Goal: Find specific page/section: Find specific page/section

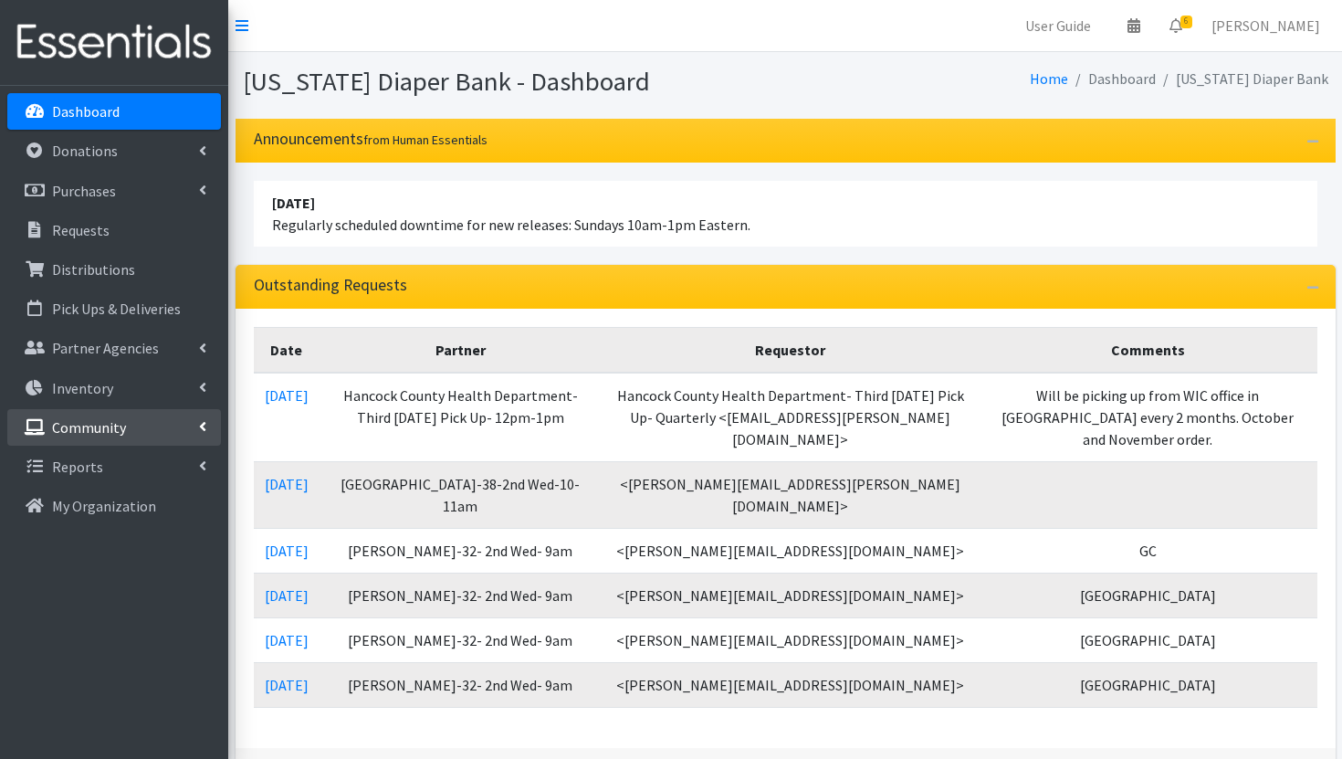
click at [148, 426] on link "Community" at bounding box center [114, 427] width 214 height 37
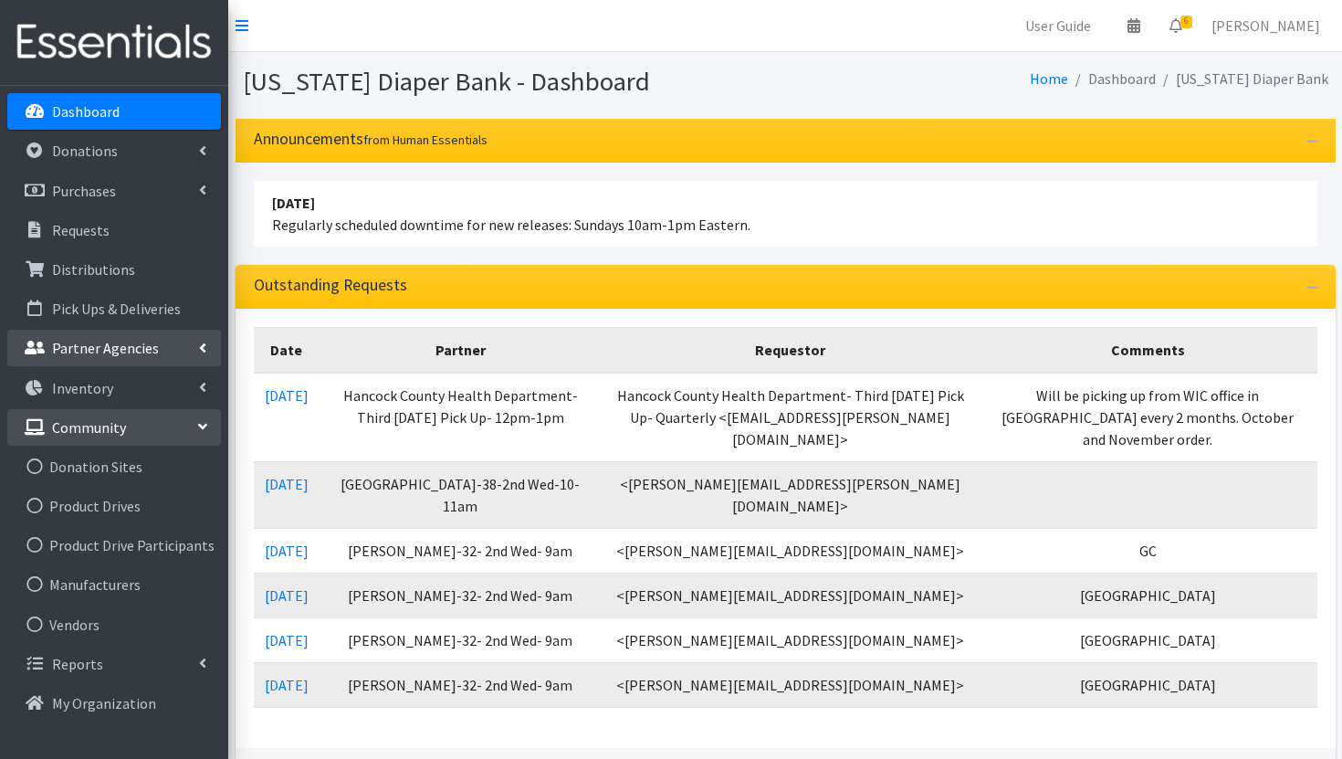
click at [156, 340] on link "Partner Agencies" at bounding box center [114, 348] width 214 height 37
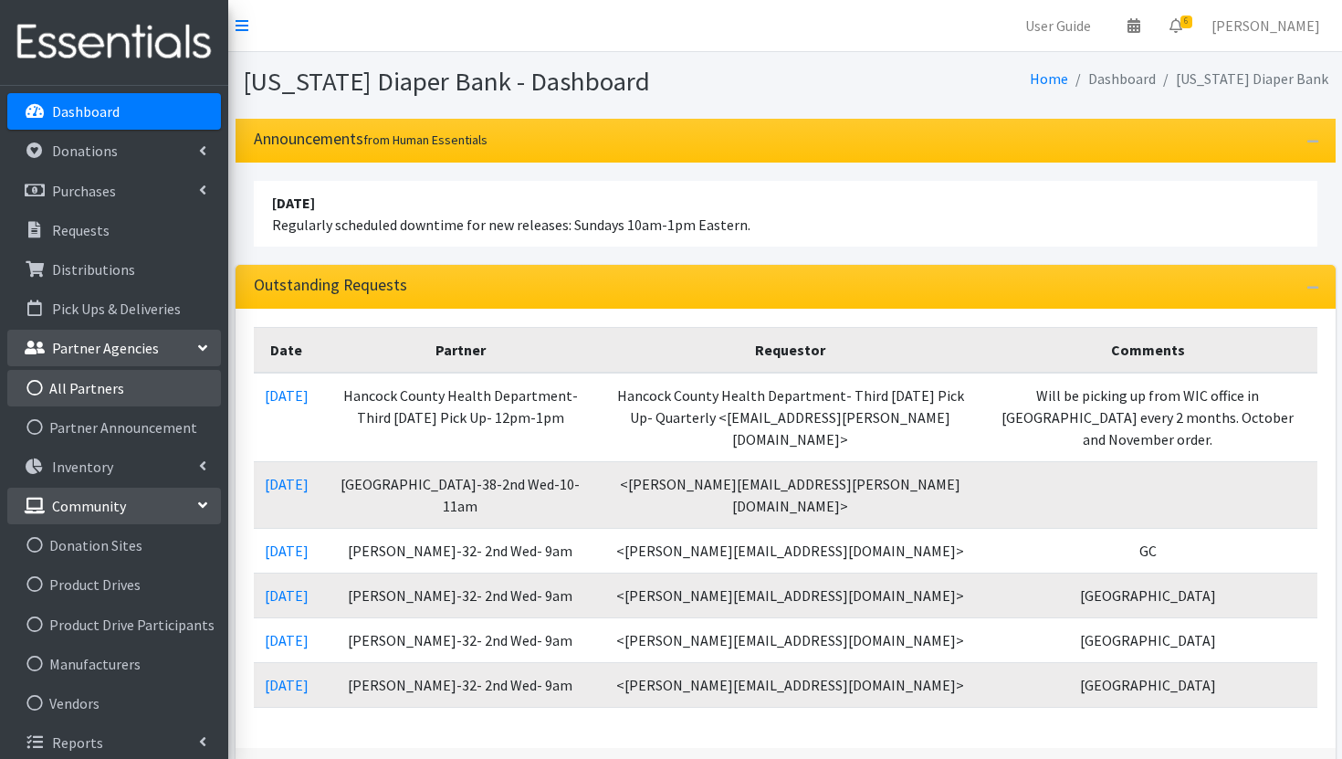
click at [137, 390] on link "All Partners" at bounding box center [114, 388] width 214 height 37
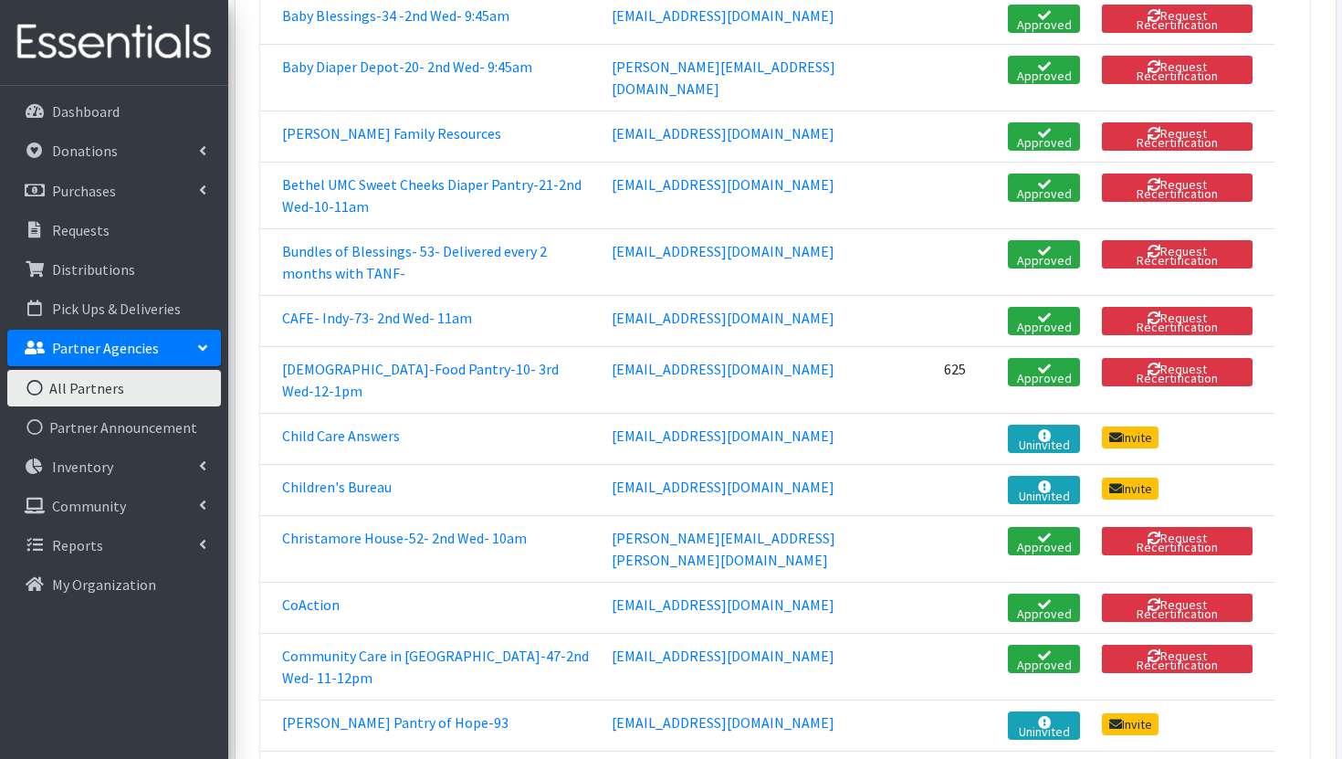
scroll to position [484, 0]
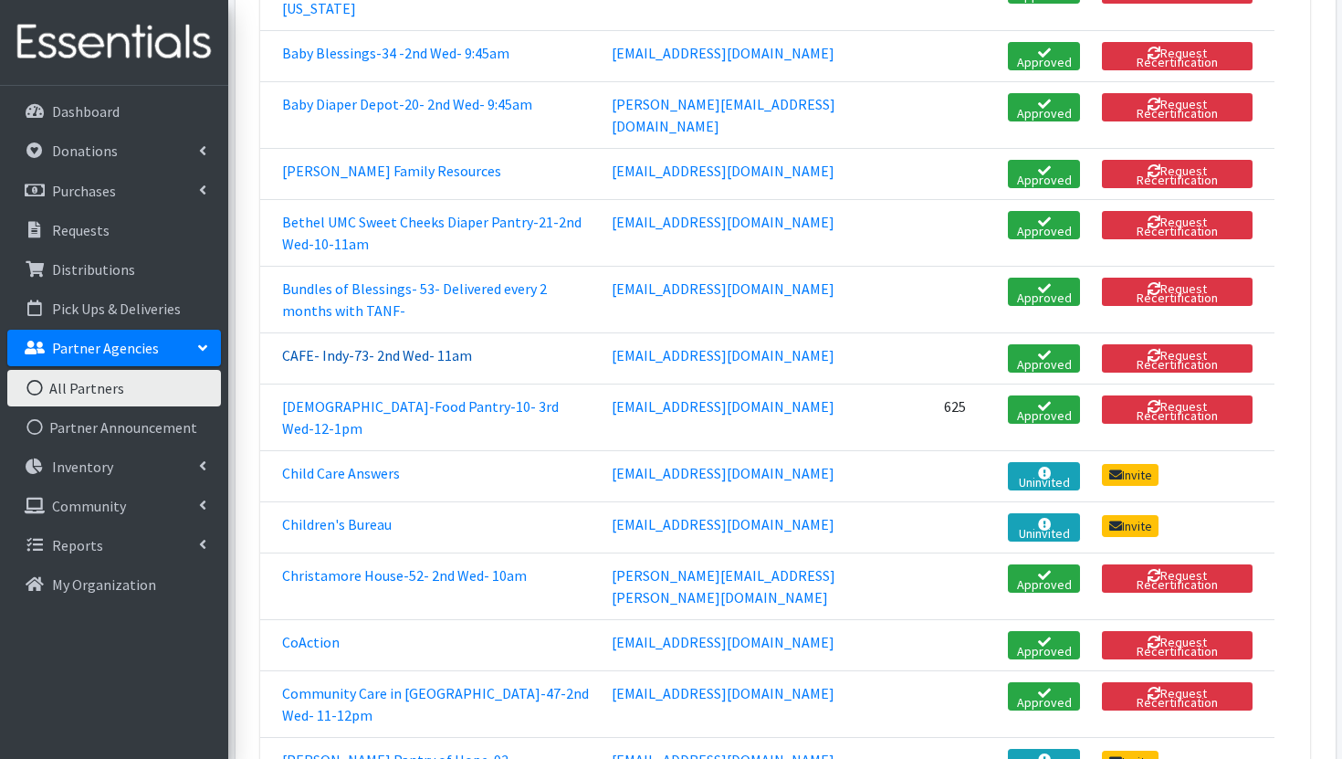
click at [328, 364] on link "CAFE- Indy-73- 2nd Wed- 11am" at bounding box center [377, 355] width 190 height 18
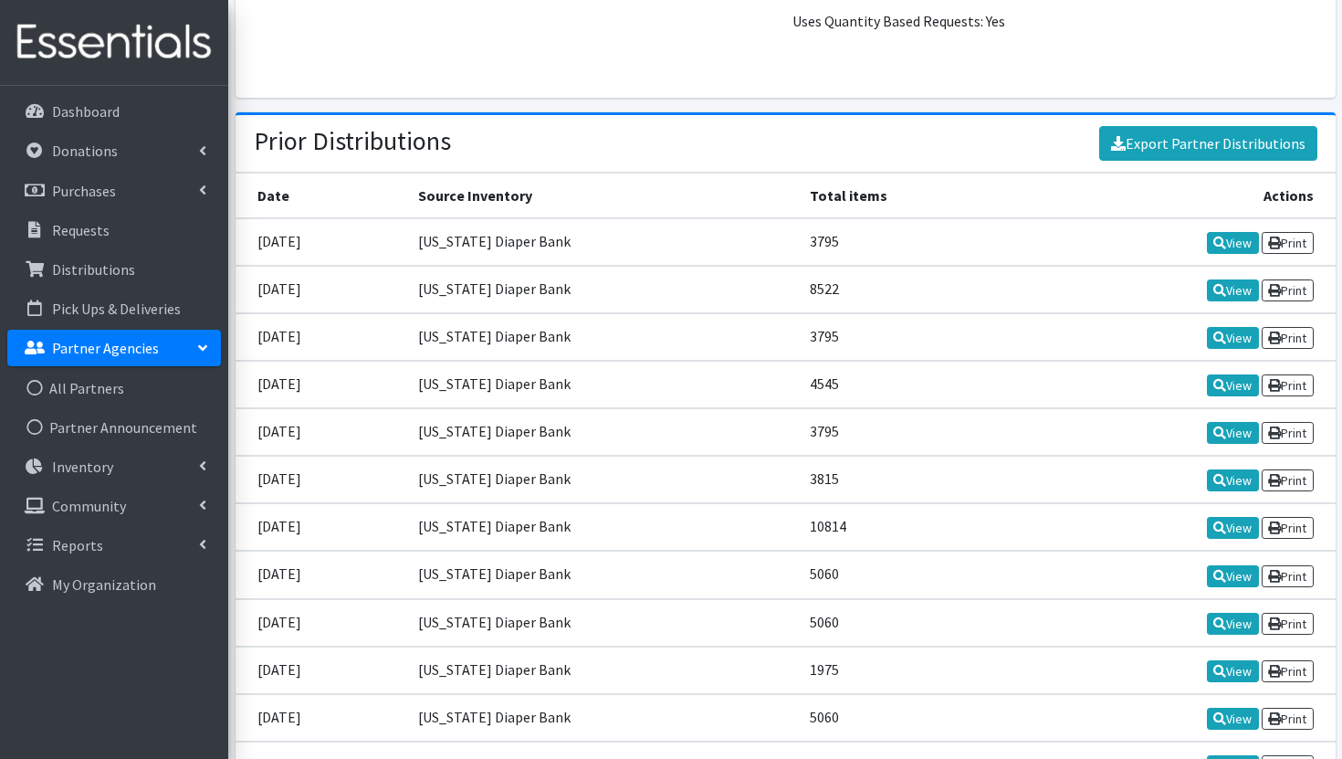
scroll to position [2323, 0]
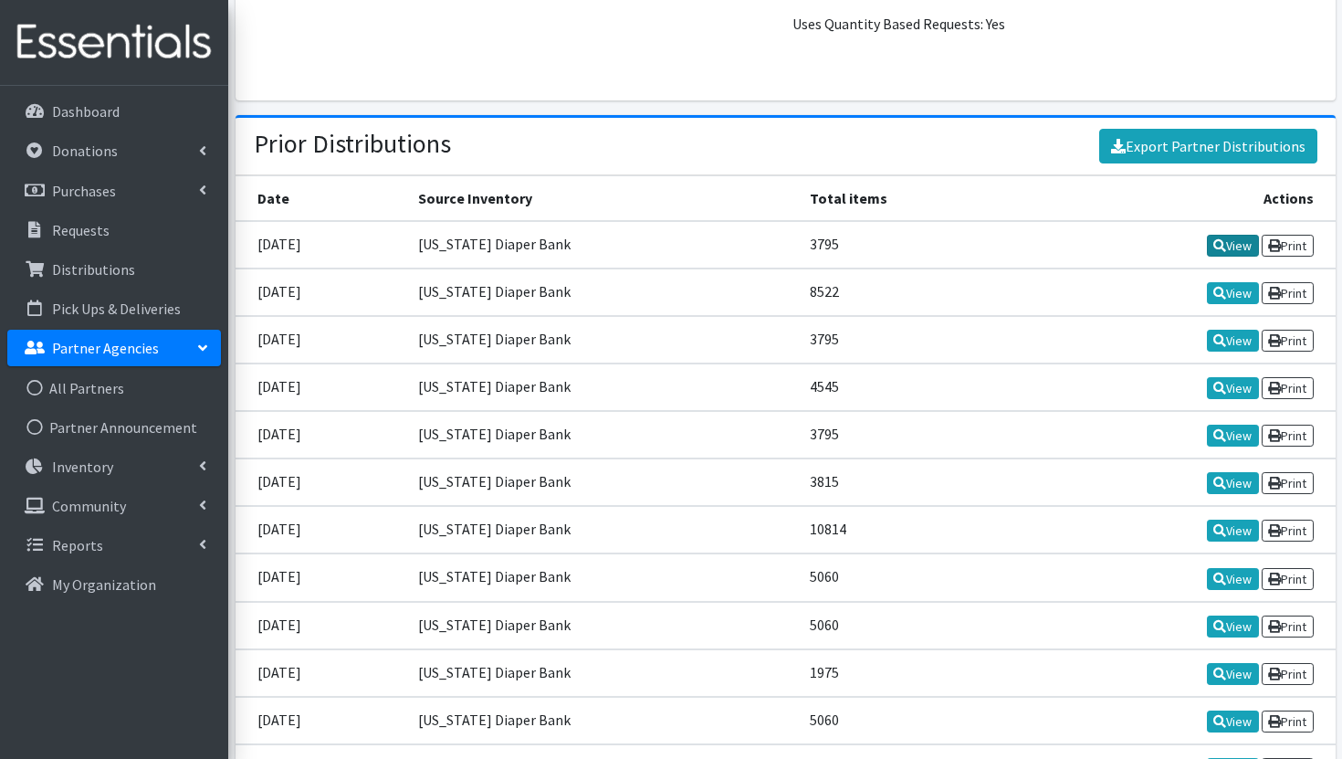
click at [1218, 246] on icon at bounding box center [1219, 245] width 13 height 13
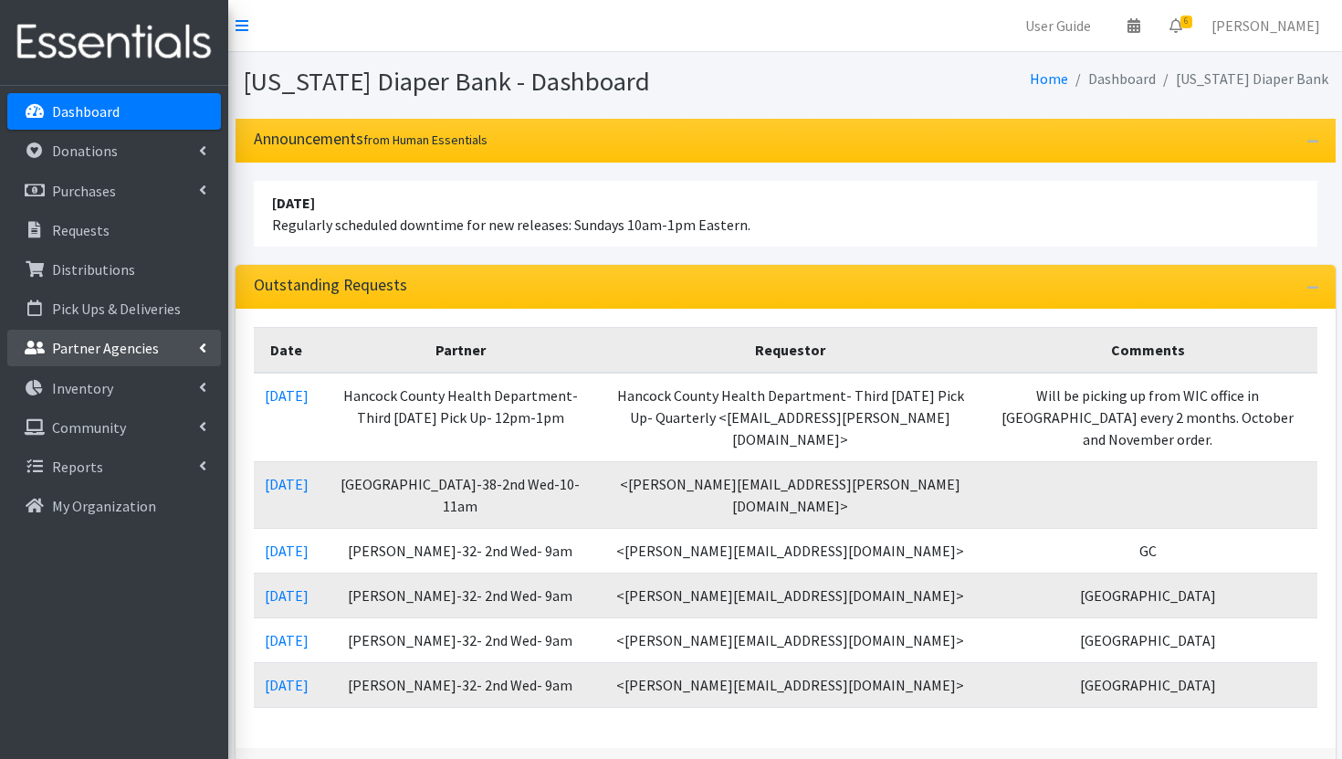
click at [120, 352] on p "Partner Agencies" at bounding box center [105, 348] width 107 height 18
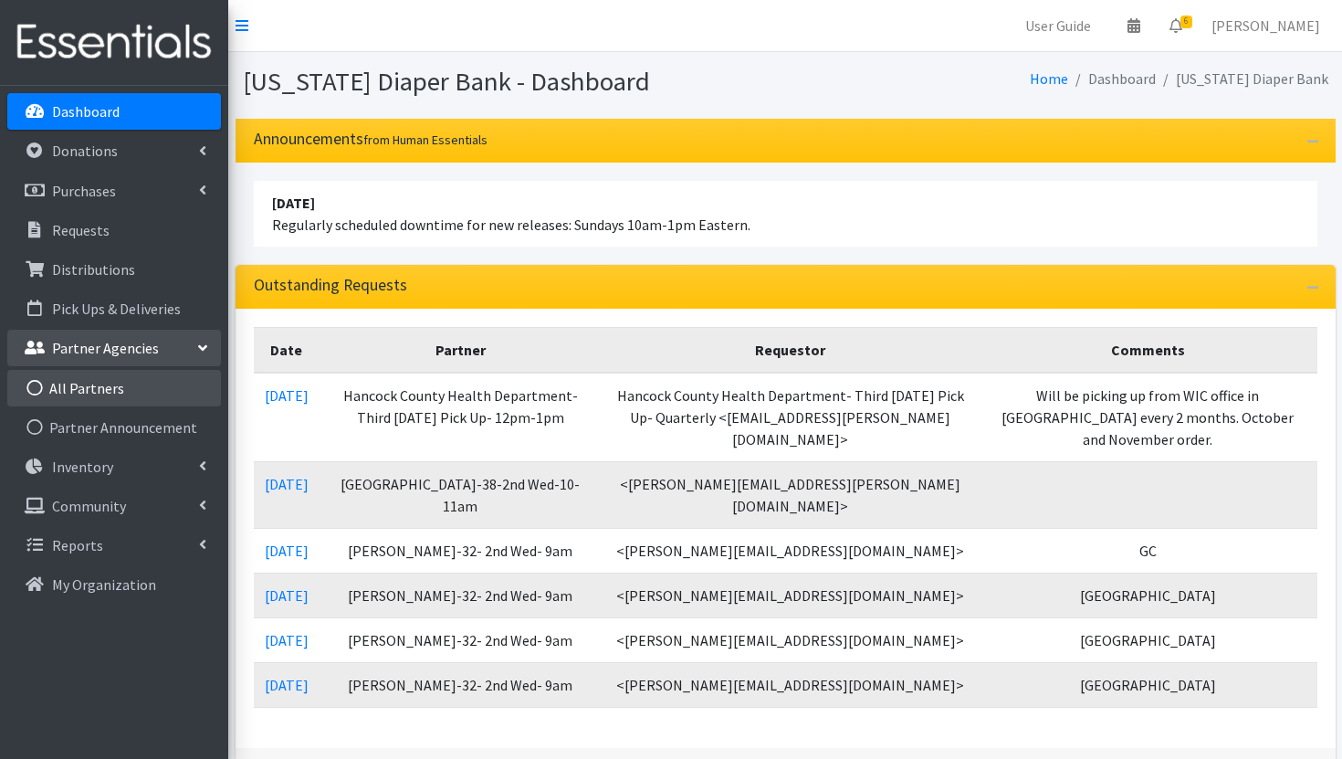
click at [116, 386] on link "All Partners" at bounding box center [114, 388] width 214 height 37
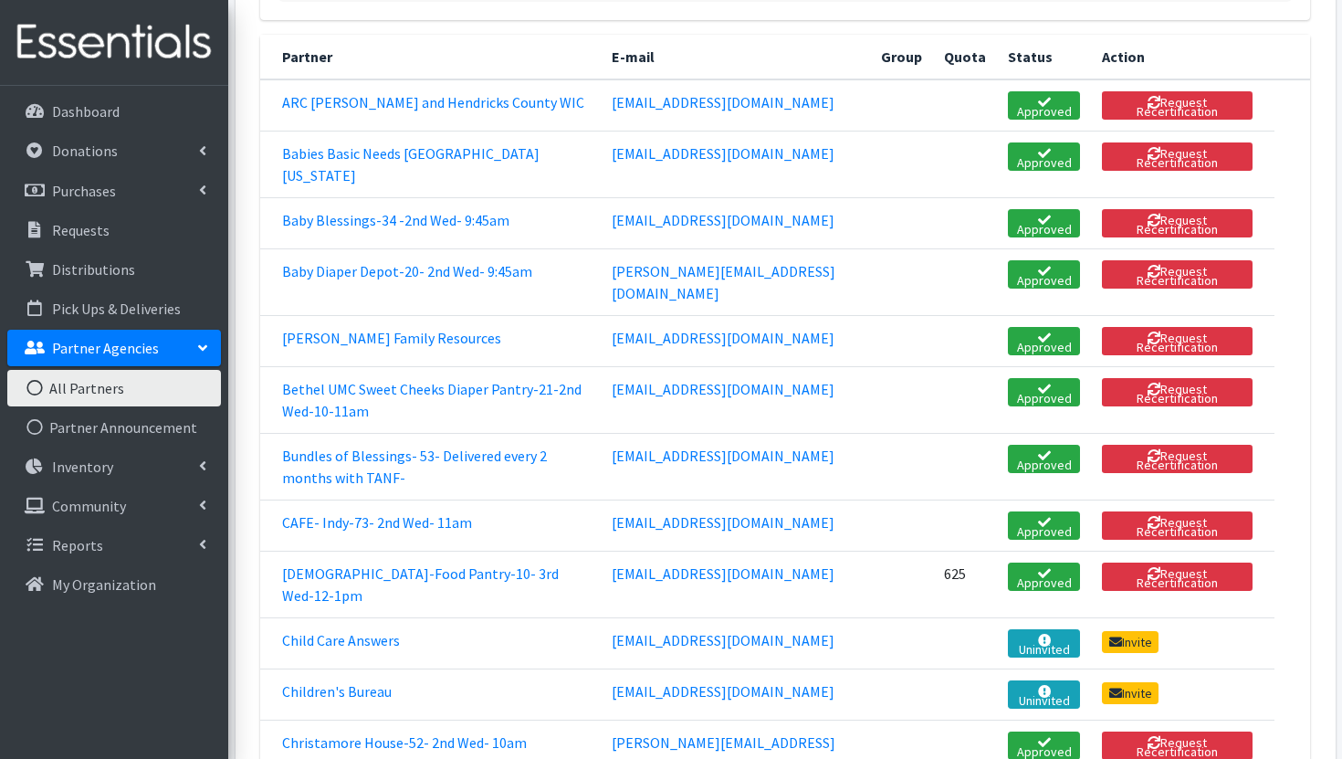
scroll to position [337, 0]
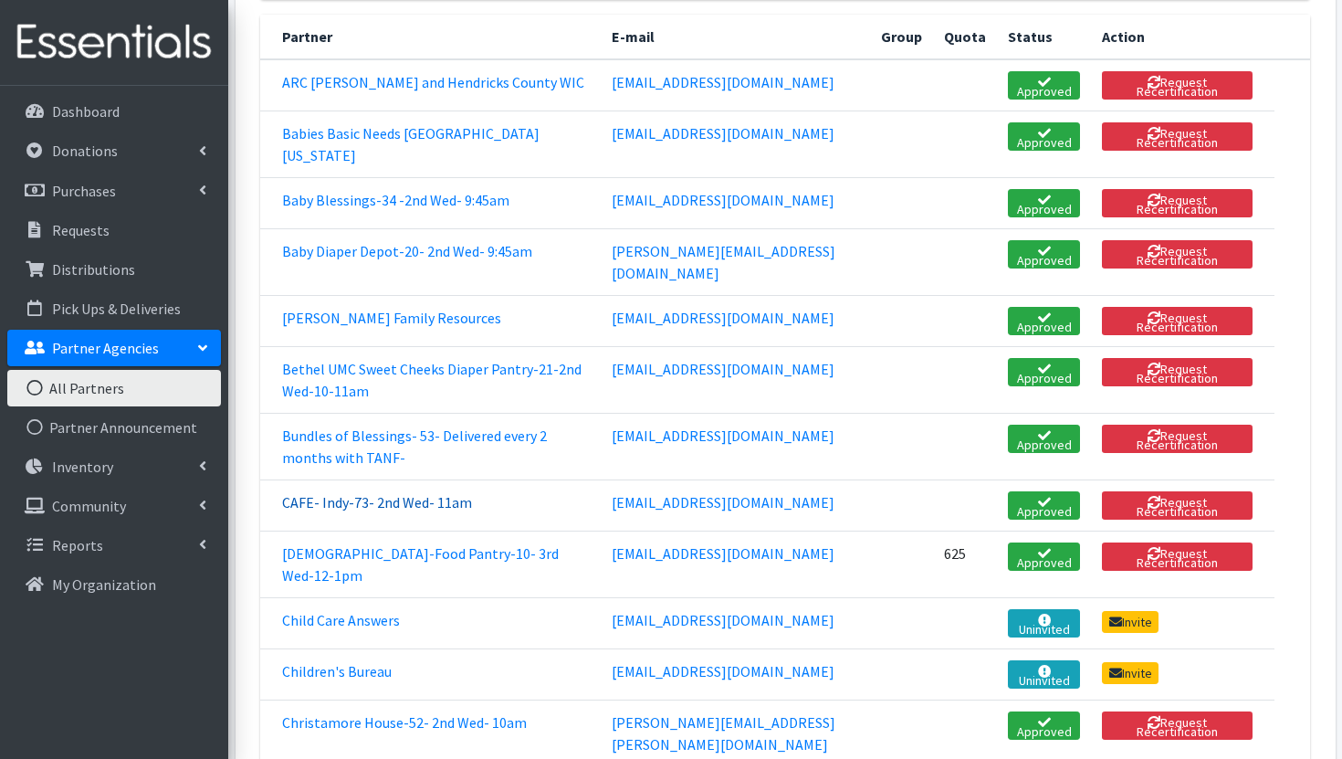
click at [435, 511] on link "CAFE- Indy-73- 2nd Wed- 11am" at bounding box center [377, 502] width 190 height 18
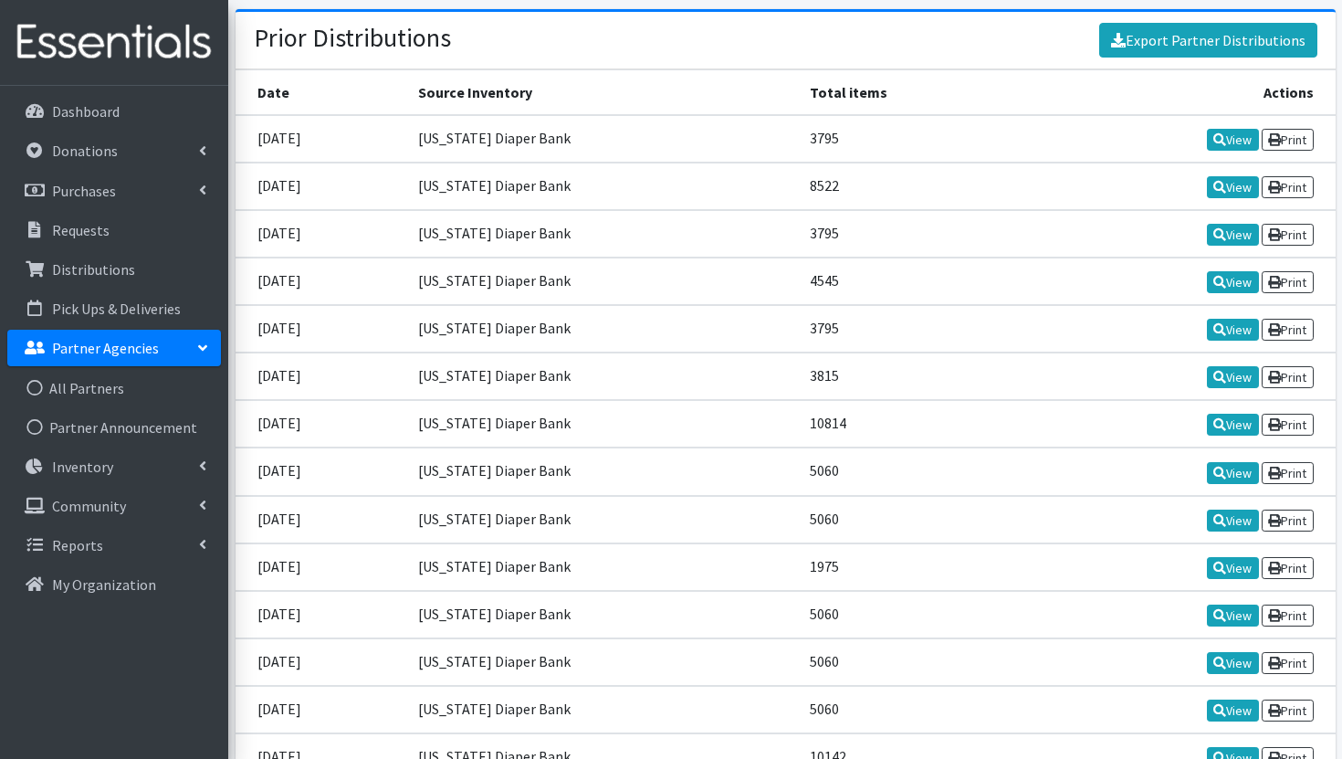
scroll to position [2426, 0]
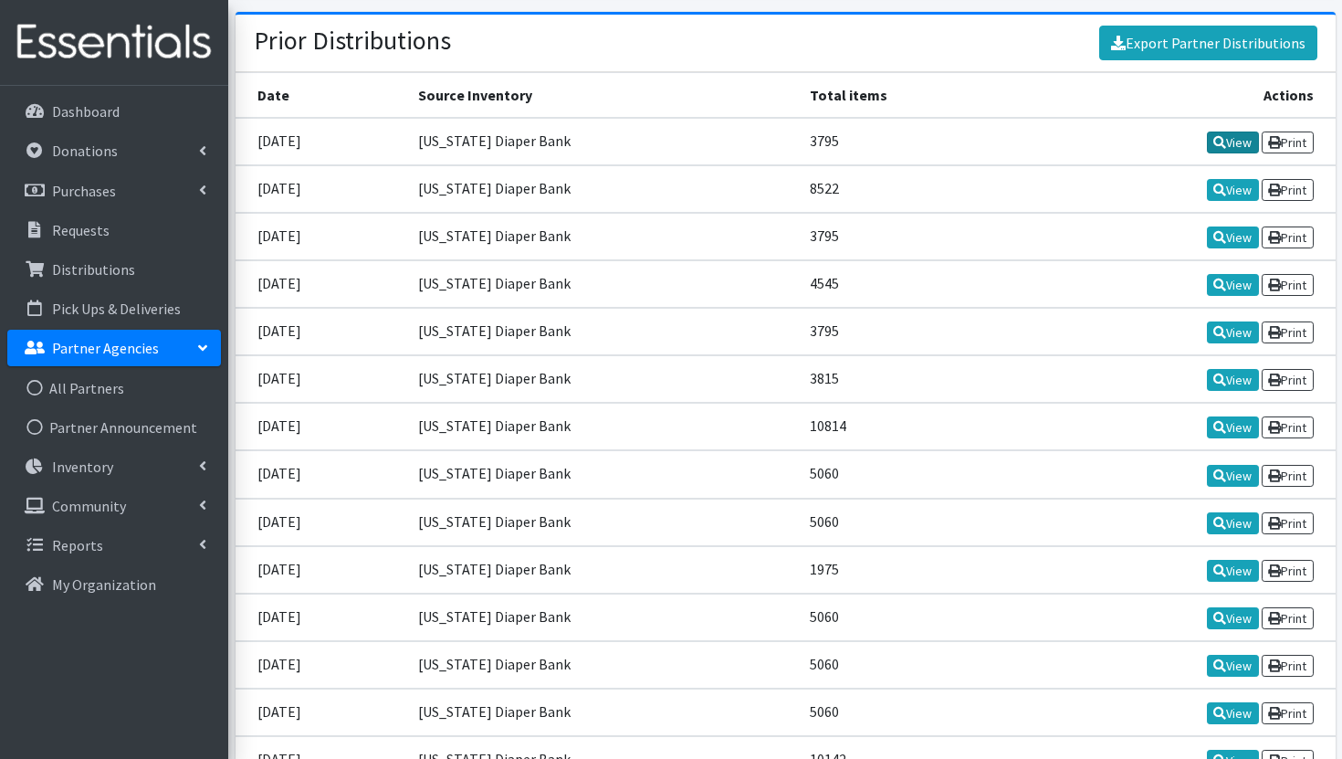
click at [1236, 141] on link "View" at bounding box center [1233, 142] width 52 height 22
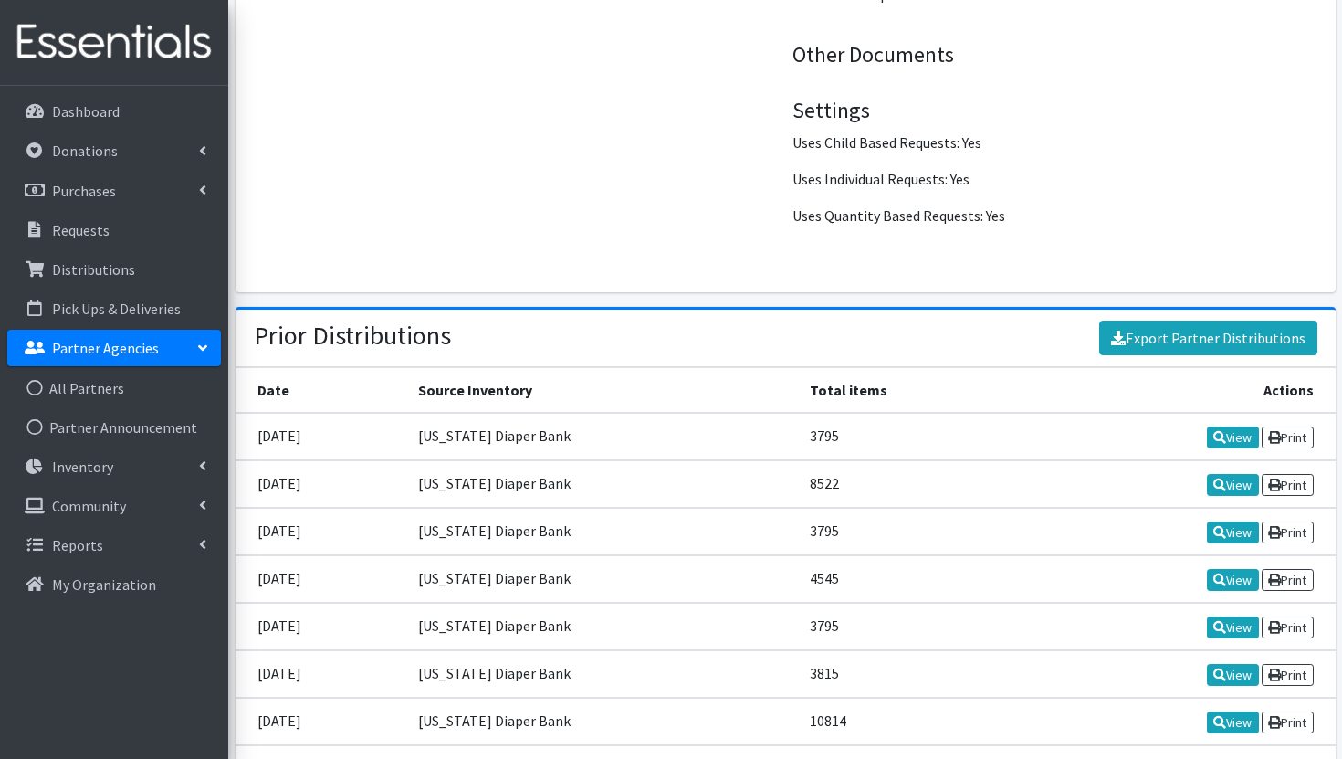
scroll to position [2141, 0]
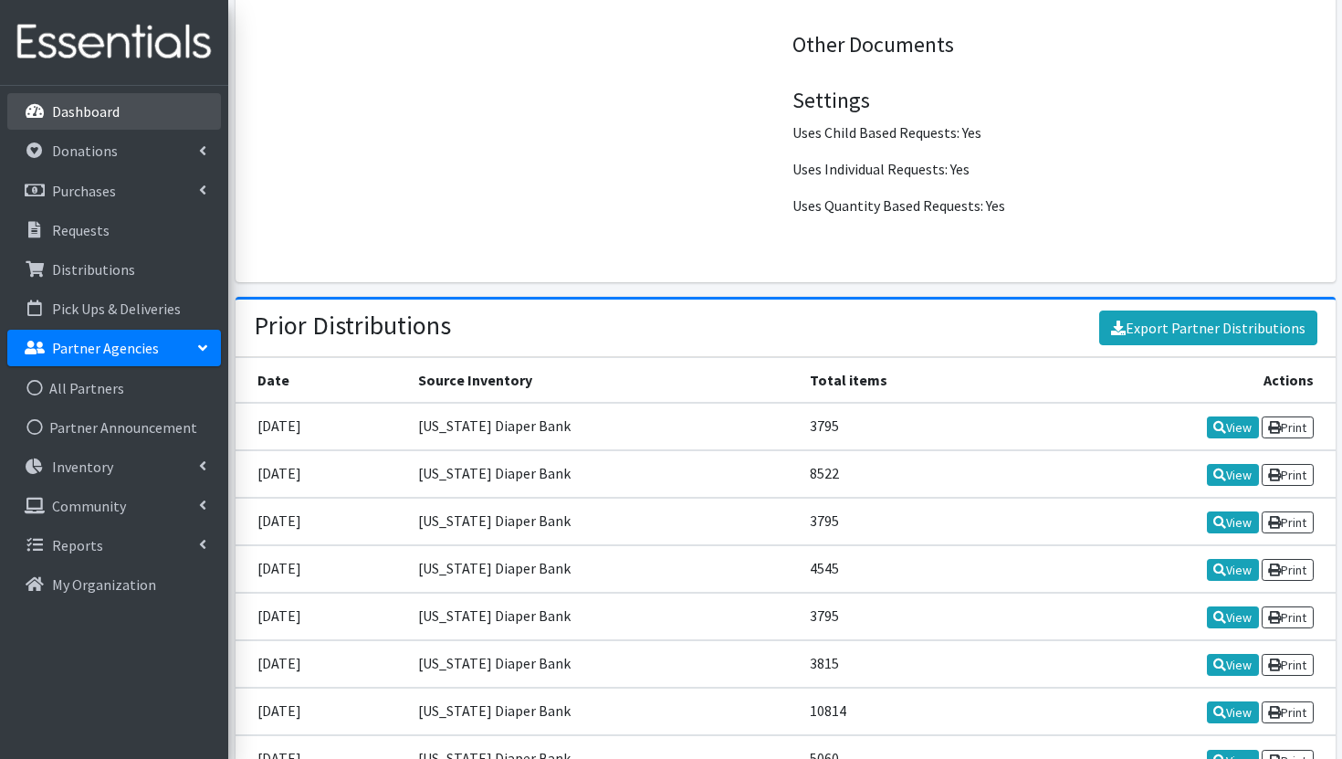
click at [136, 108] on link "Dashboard" at bounding box center [114, 111] width 214 height 37
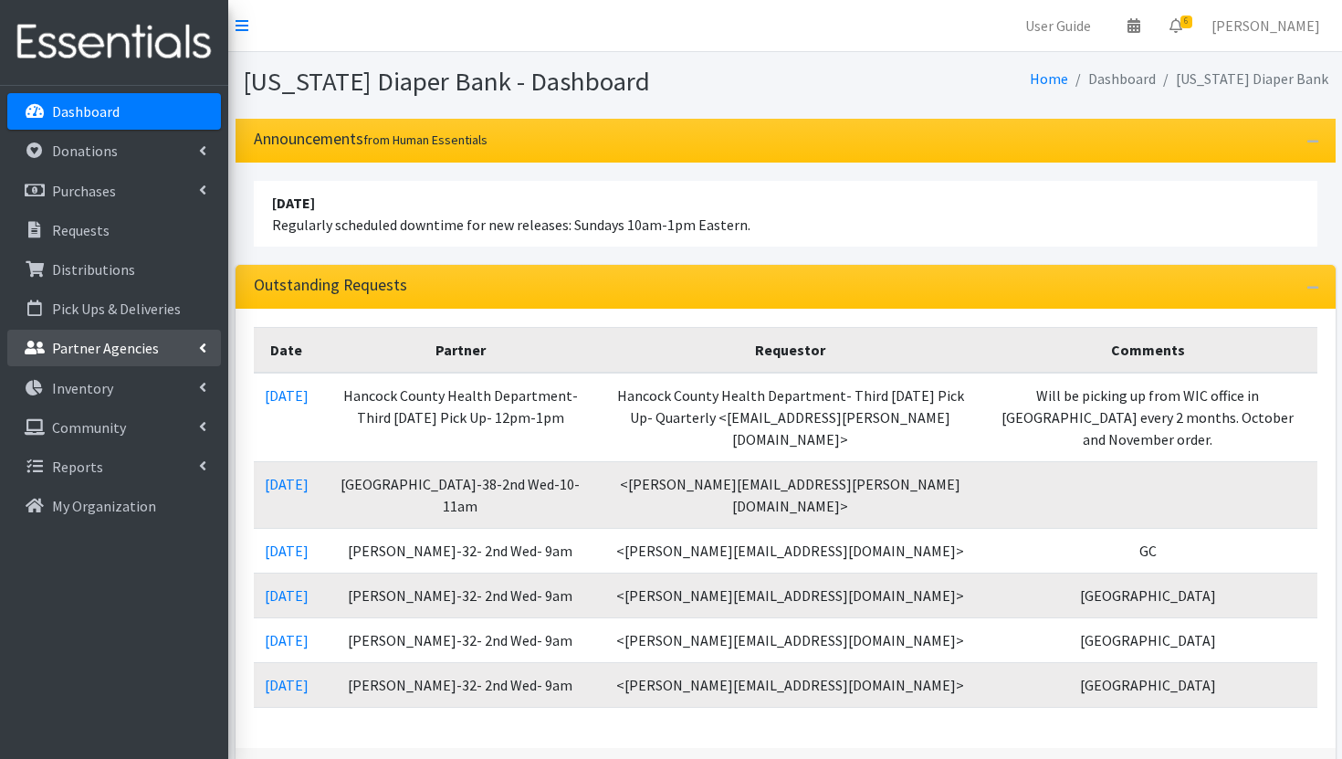
click at [144, 354] on p "Partner Agencies" at bounding box center [105, 348] width 107 height 18
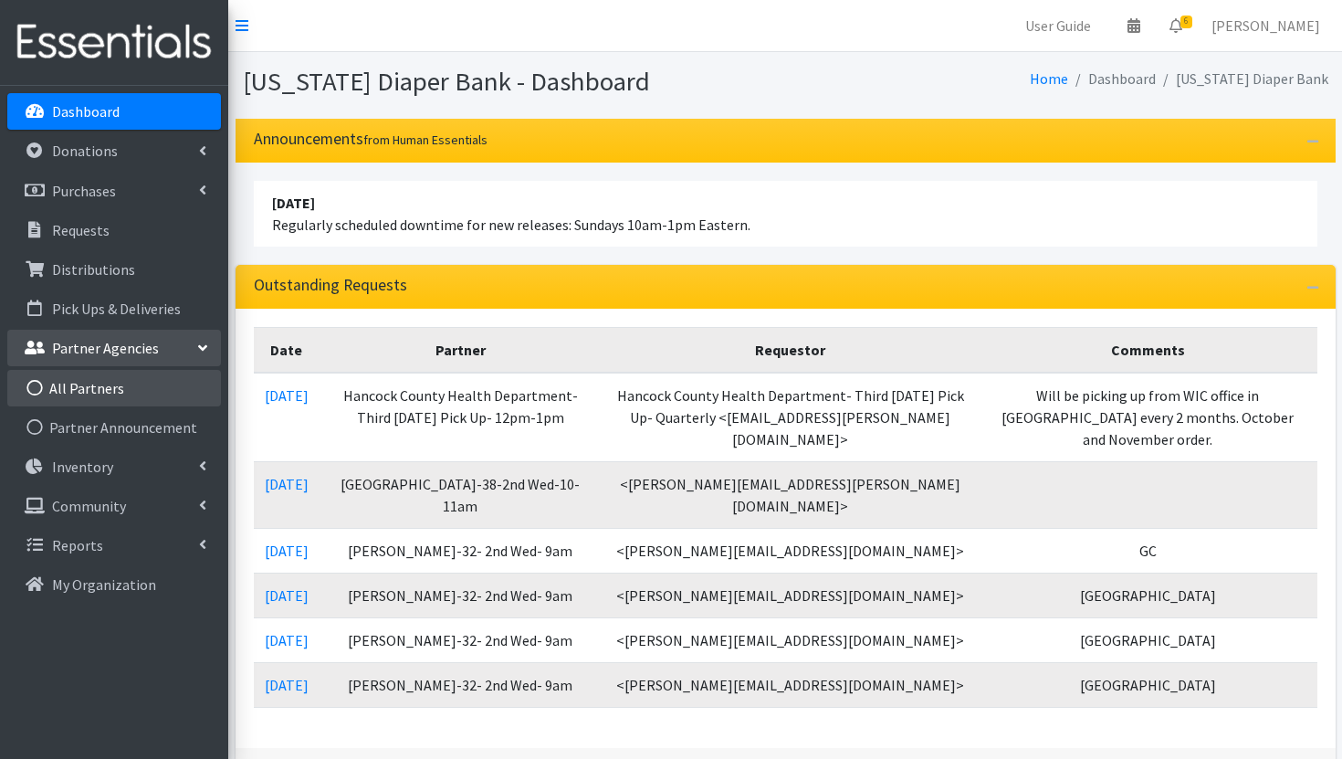
click at [76, 393] on link "All Partners" at bounding box center [114, 388] width 214 height 37
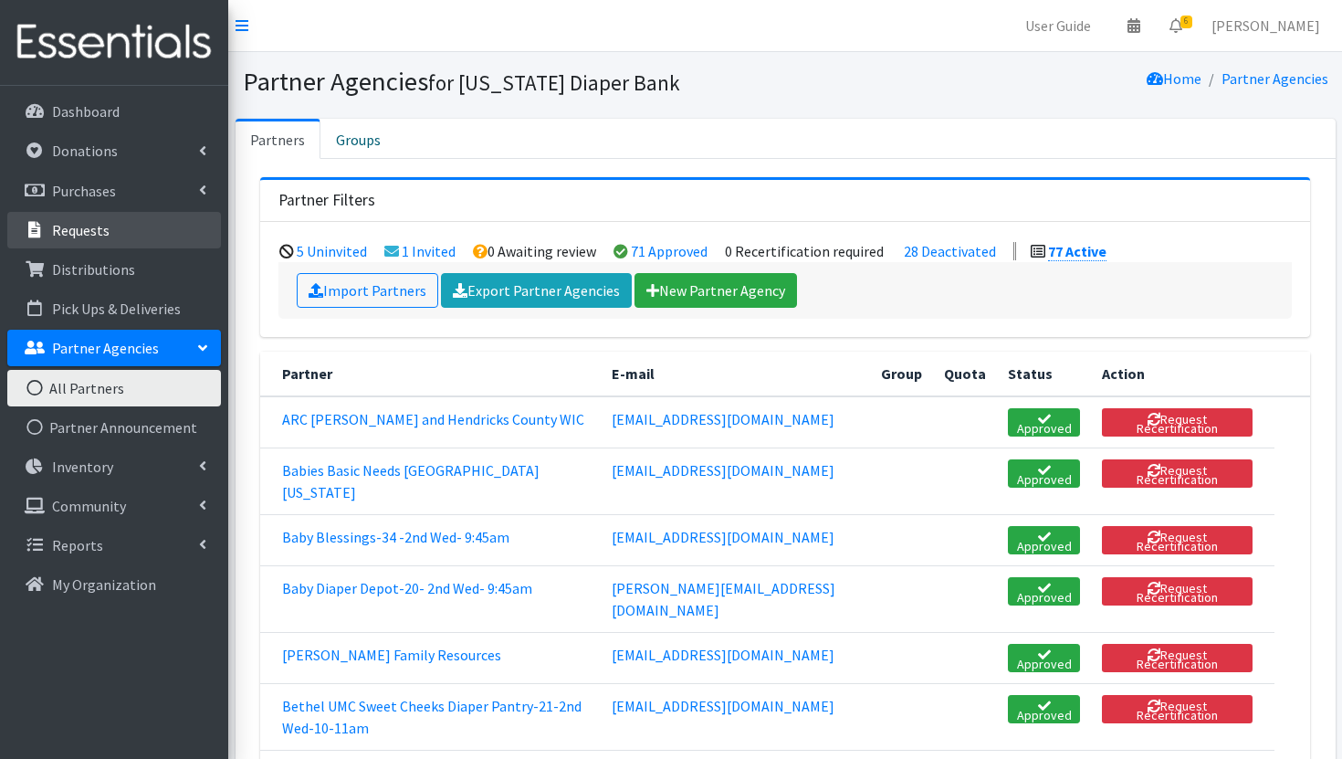
click at [128, 225] on link "Requests" at bounding box center [114, 230] width 214 height 37
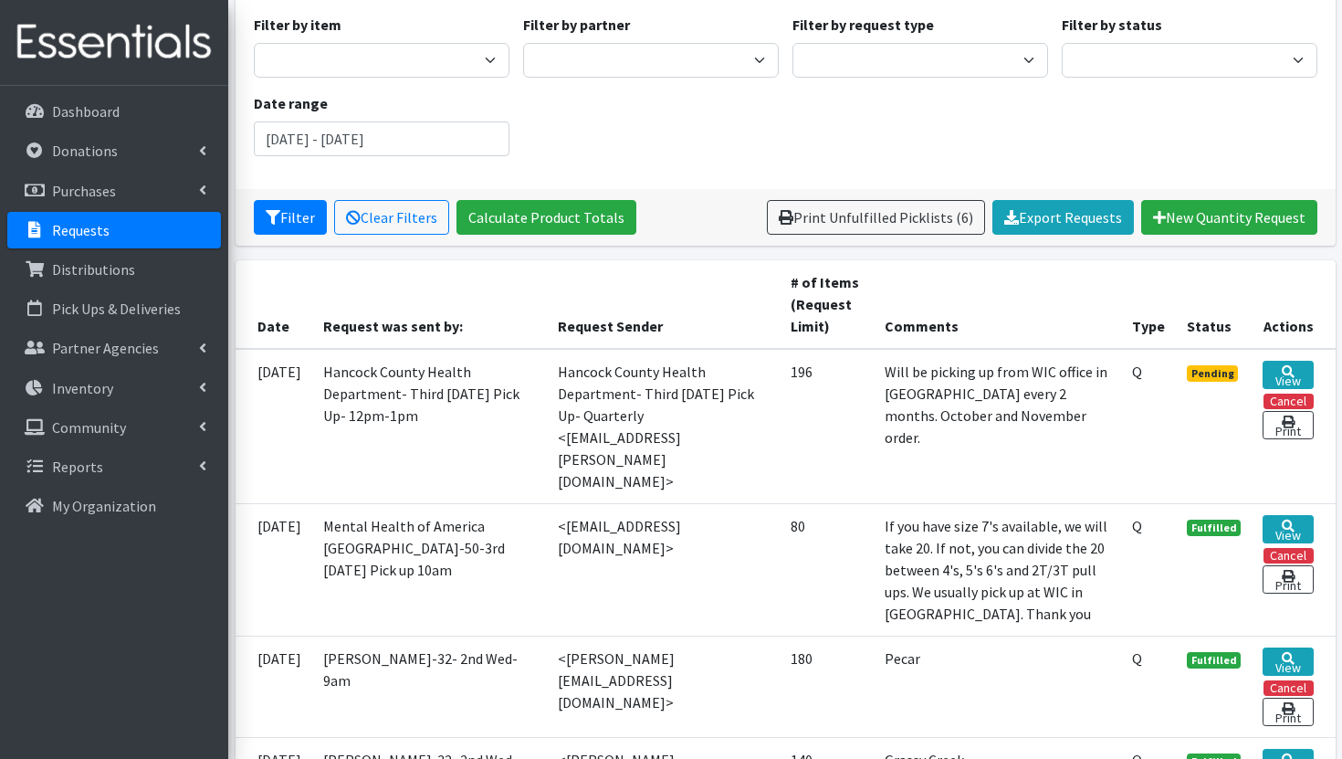
scroll to position [167, 0]
